Goal: Task Accomplishment & Management: Use online tool/utility

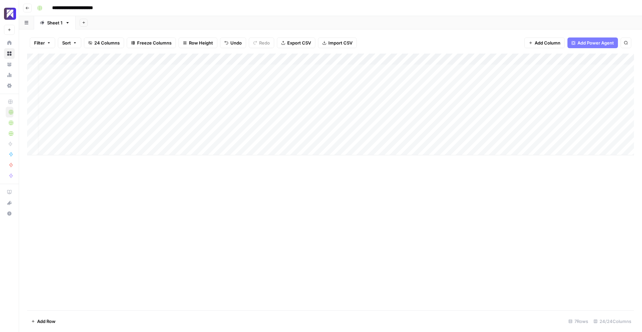
click at [274, 138] on div "Add Column" at bounding box center [330, 105] width 607 height 102
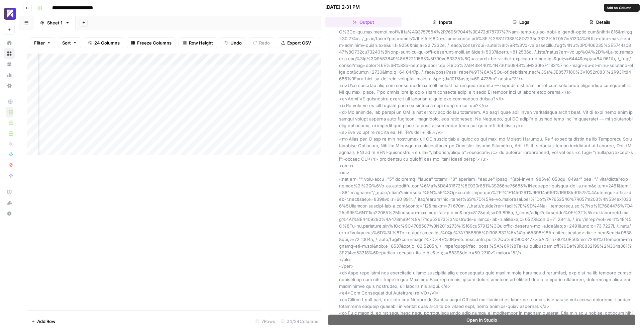
scroll to position [428, 0]
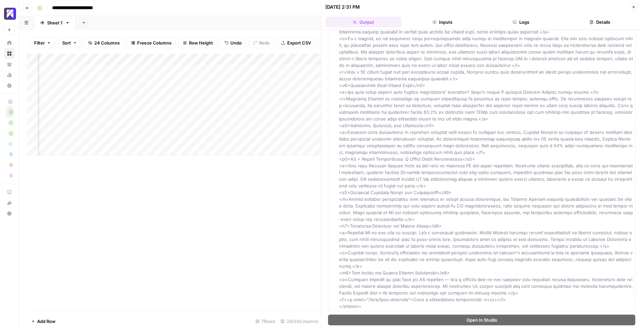
click at [634, 8] on icon "button" at bounding box center [634, 7] width 4 height 4
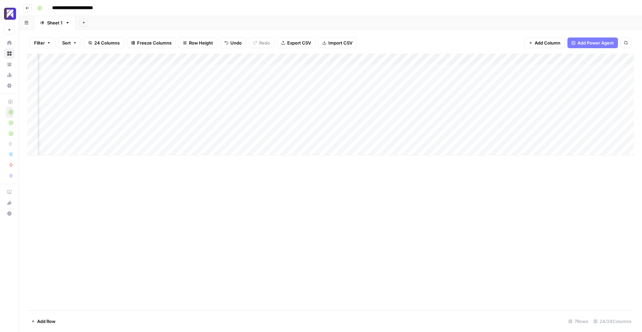
scroll to position [0, 248]
click at [298, 138] on div "Add Column" at bounding box center [330, 105] width 607 height 102
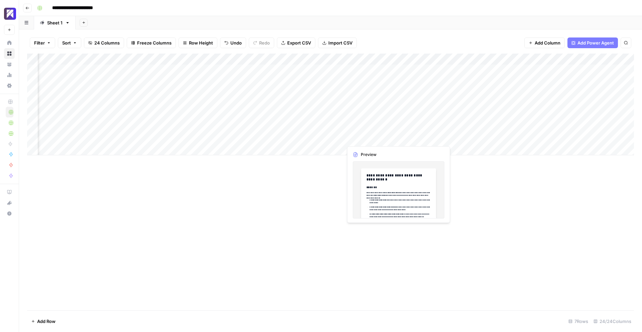
click at [358, 139] on div "Add Column" at bounding box center [330, 105] width 607 height 102
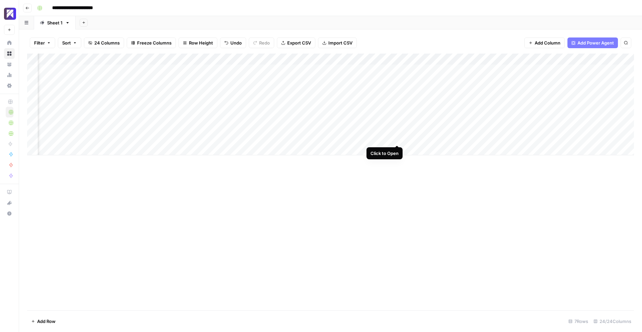
click at [398, 138] on div "Add Column" at bounding box center [330, 105] width 607 height 102
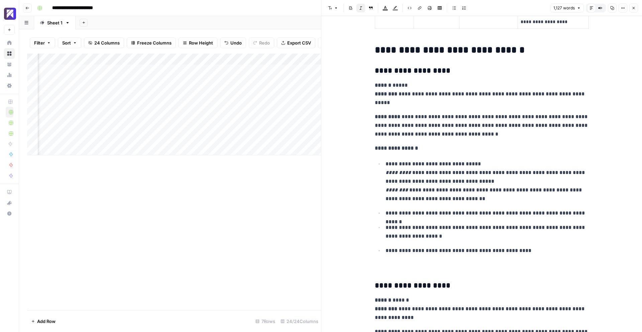
scroll to position [858, 0]
click at [632, 8] on icon "button" at bounding box center [634, 8] width 4 height 4
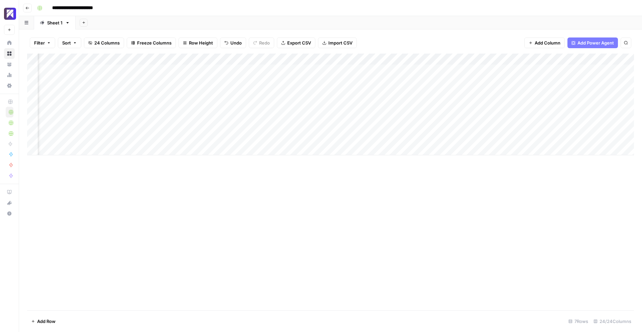
scroll to position [0, 384]
click at [285, 139] on div "Add Column" at bounding box center [330, 105] width 607 height 102
